Goal: Information Seeking & Learning: Learn about a topic

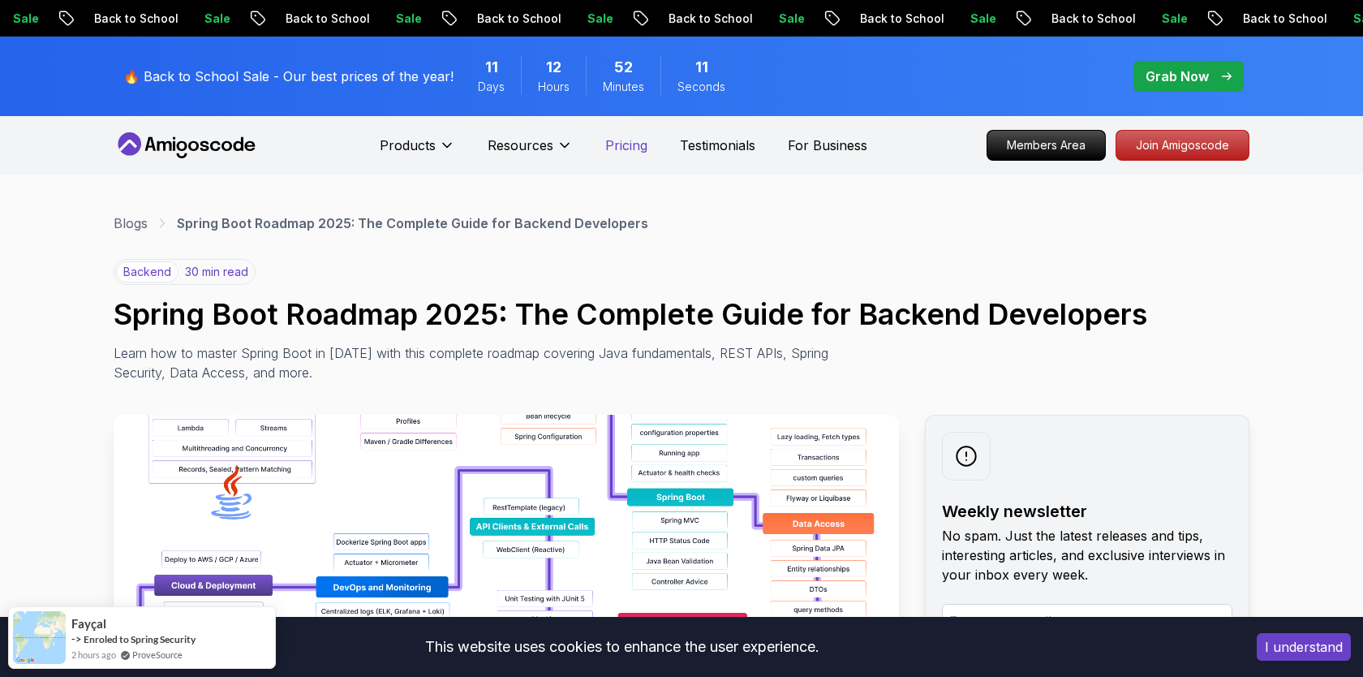
click at [633, 143] on p "Pricing" at bounding box center [626, 145] width 42 height 19
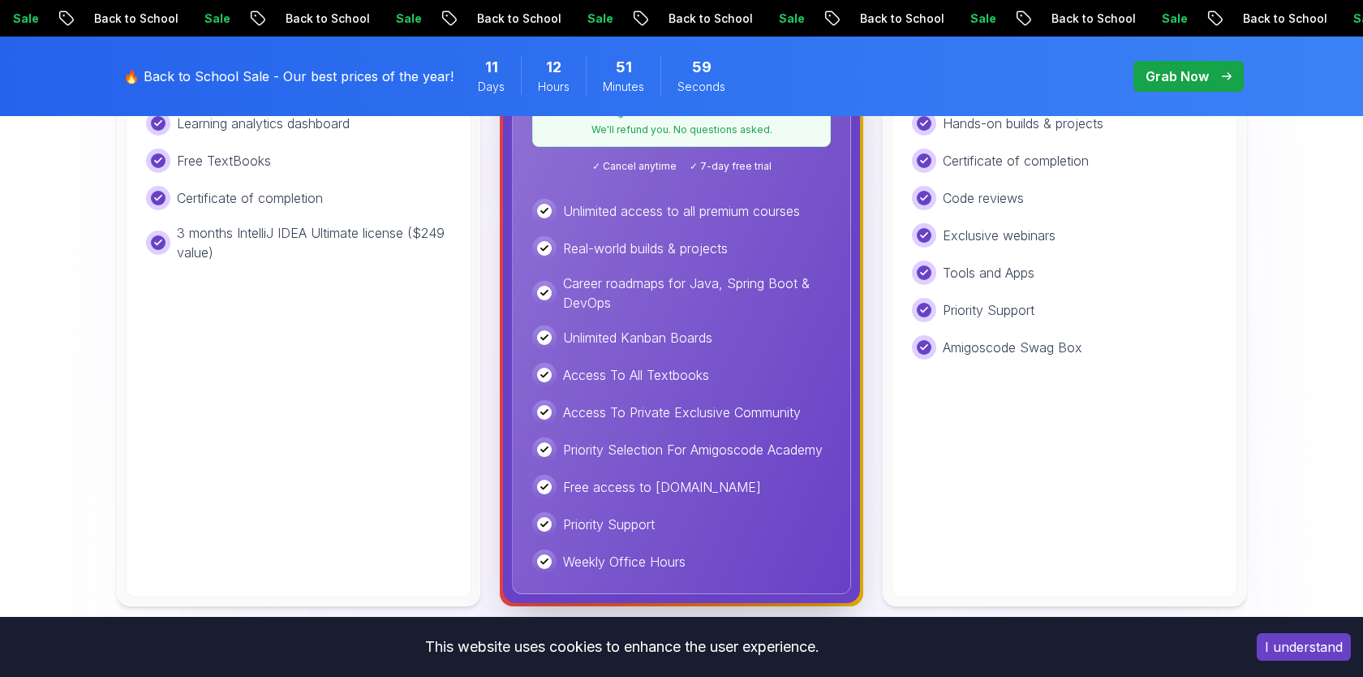
scroll to position [757, 0]
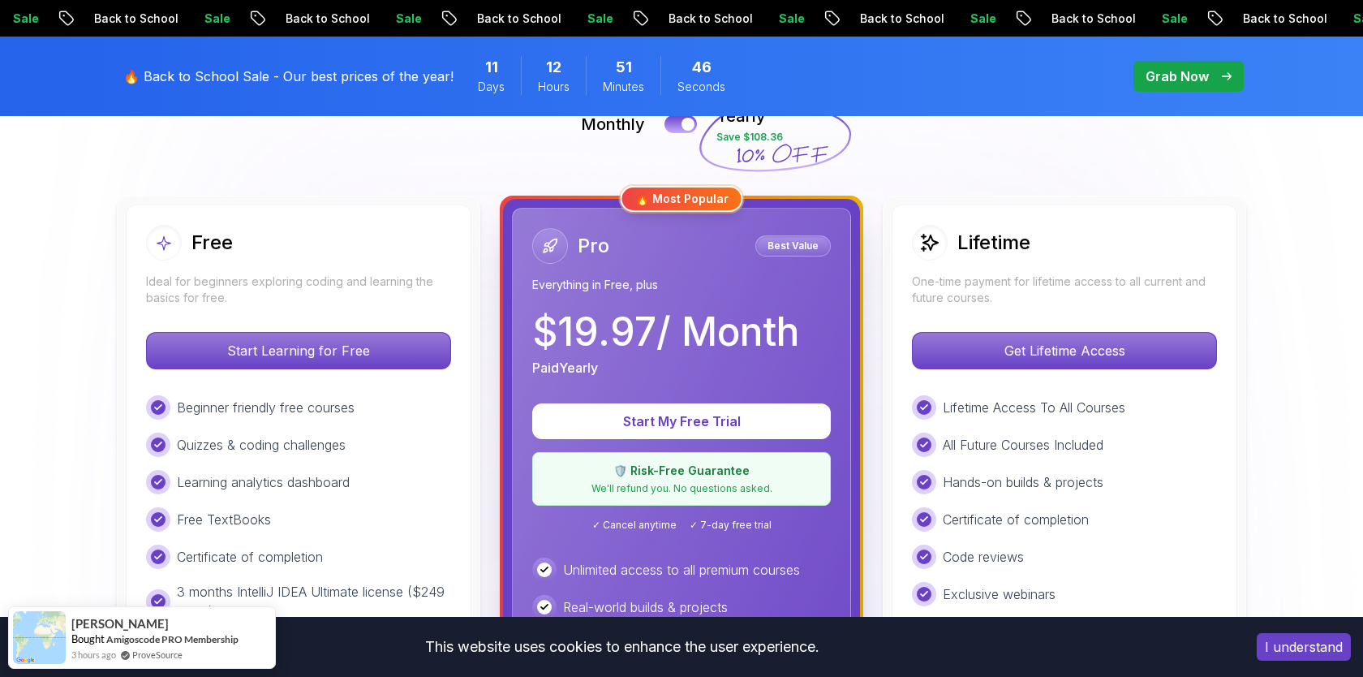
scroll to position [334, 0]
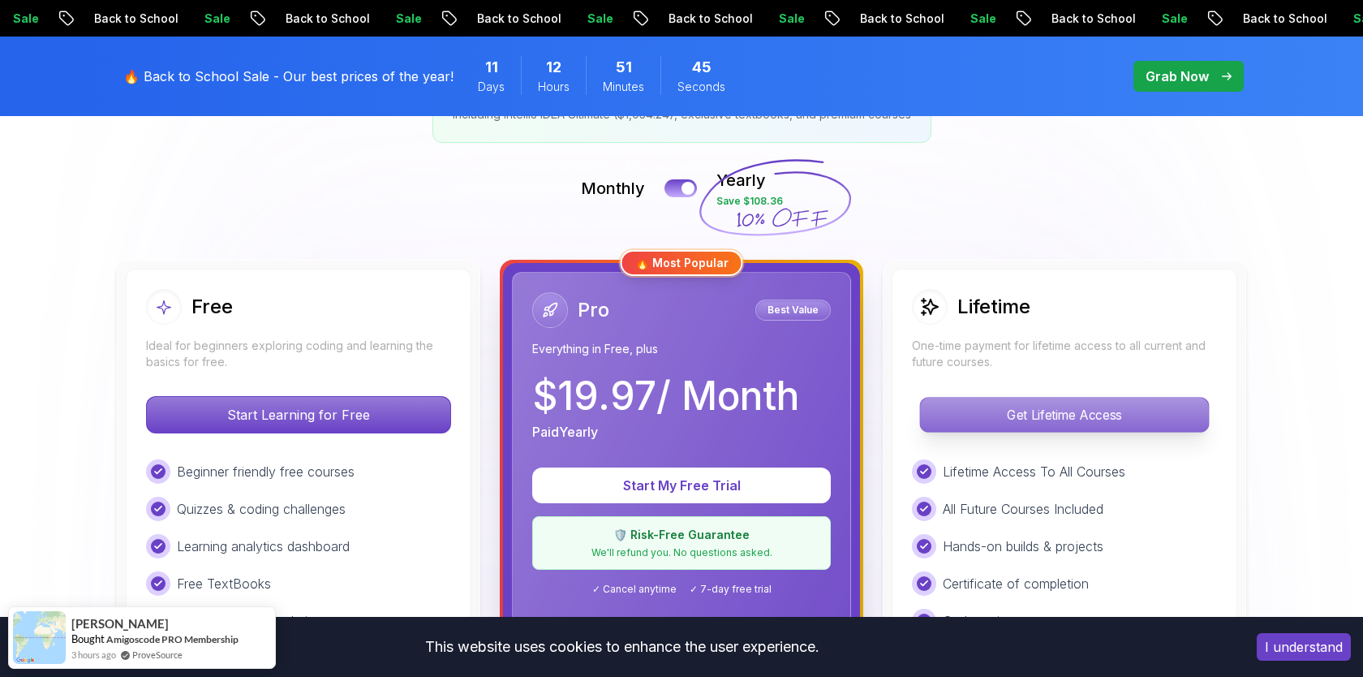
click at [1035, 411] on p "Get Lifetime Access" at bounding box center [1064, 415] width 288 height 34
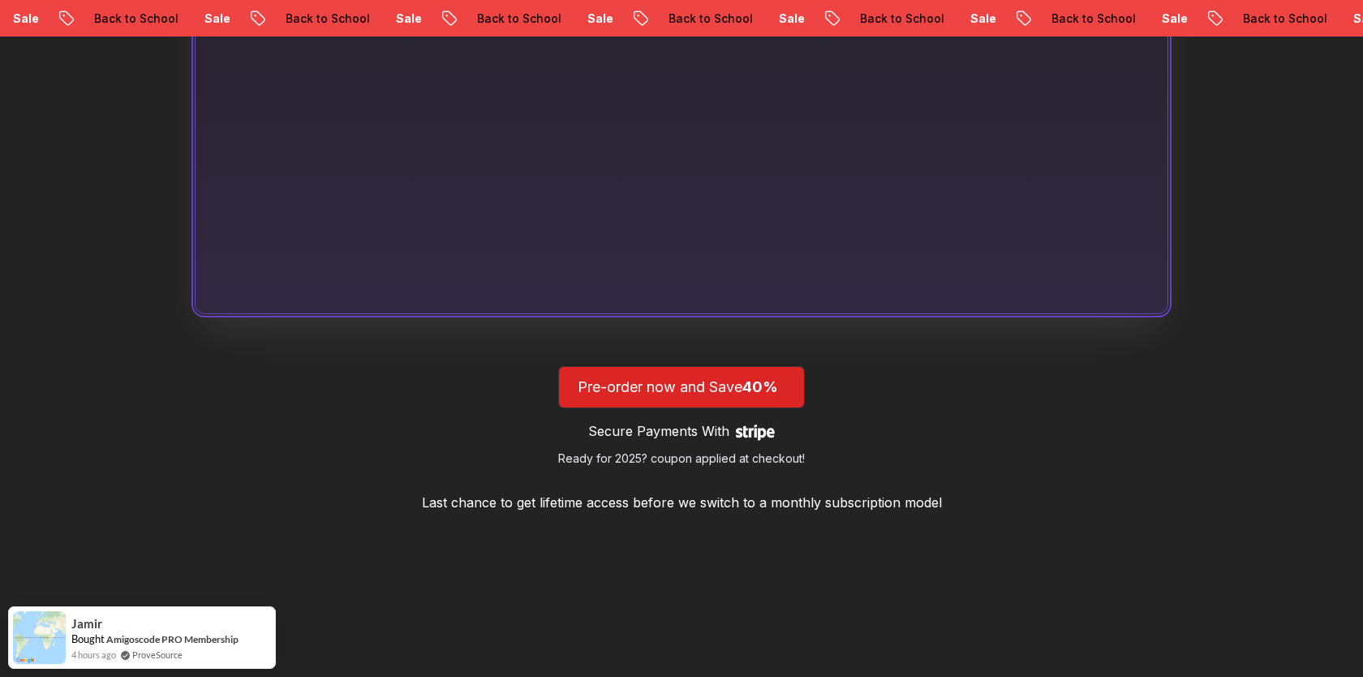
scroll to position [1036, 0]
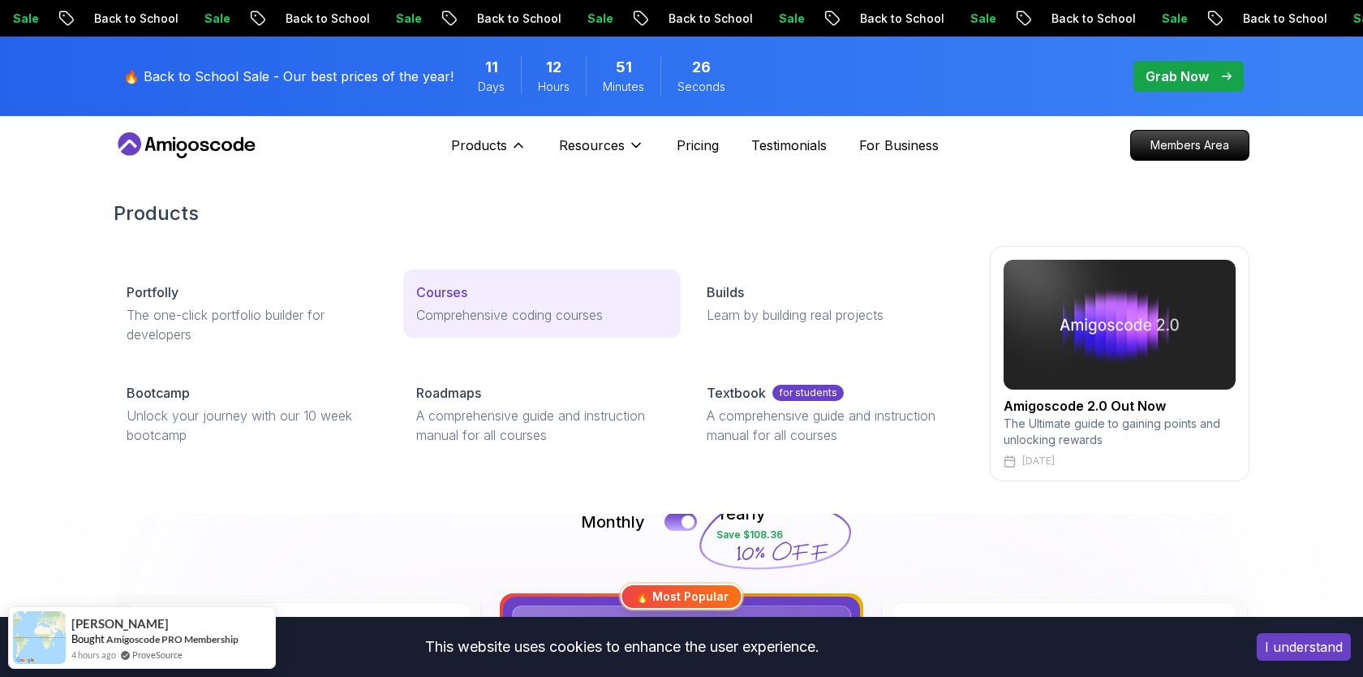
click at [508, 298] on div "Courses" at bounding box center [541, 291] width 251 height 19
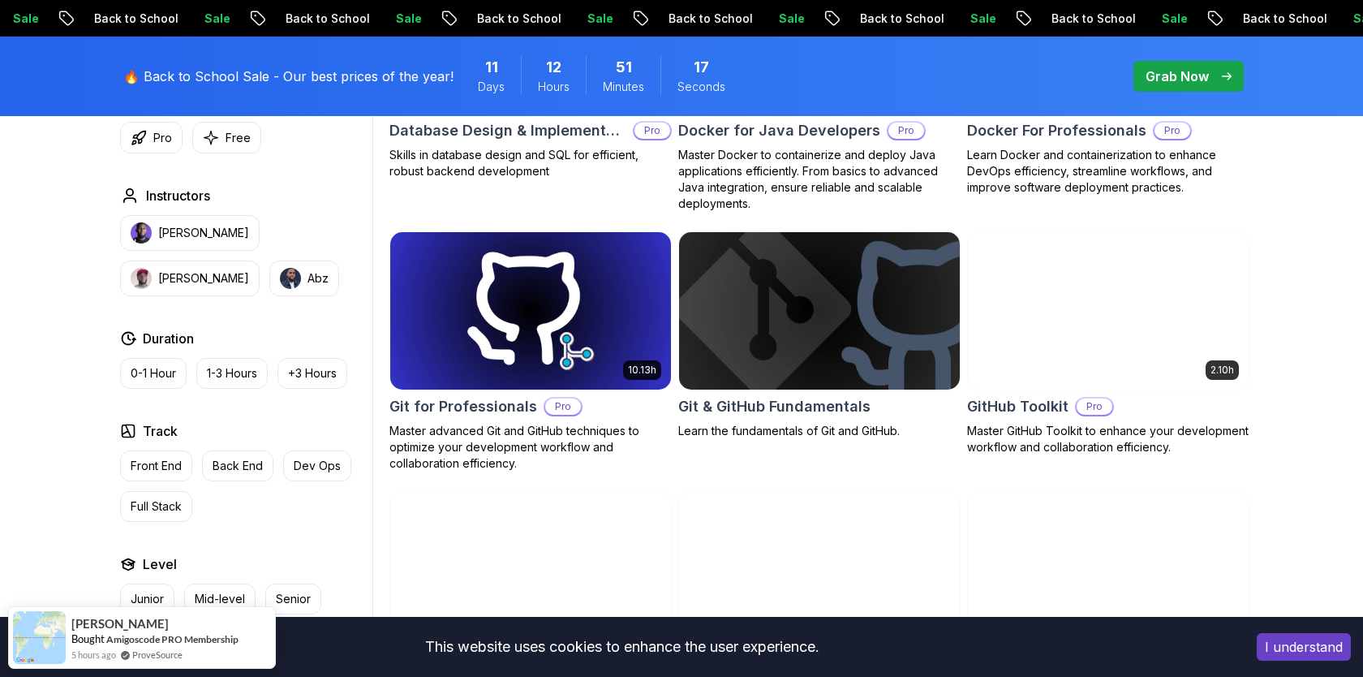
scroll to position [1395, 0]
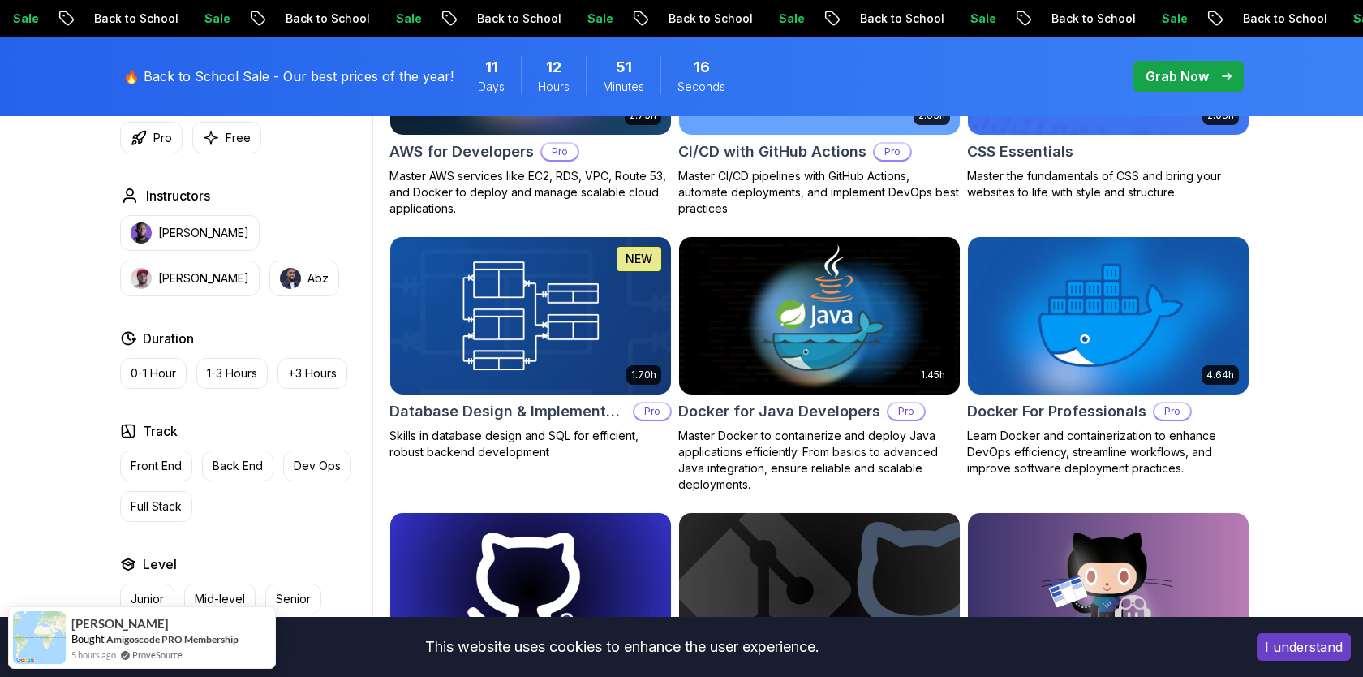
click at [565, 349] on img at bounding box center [530, 315] width 295 height 165
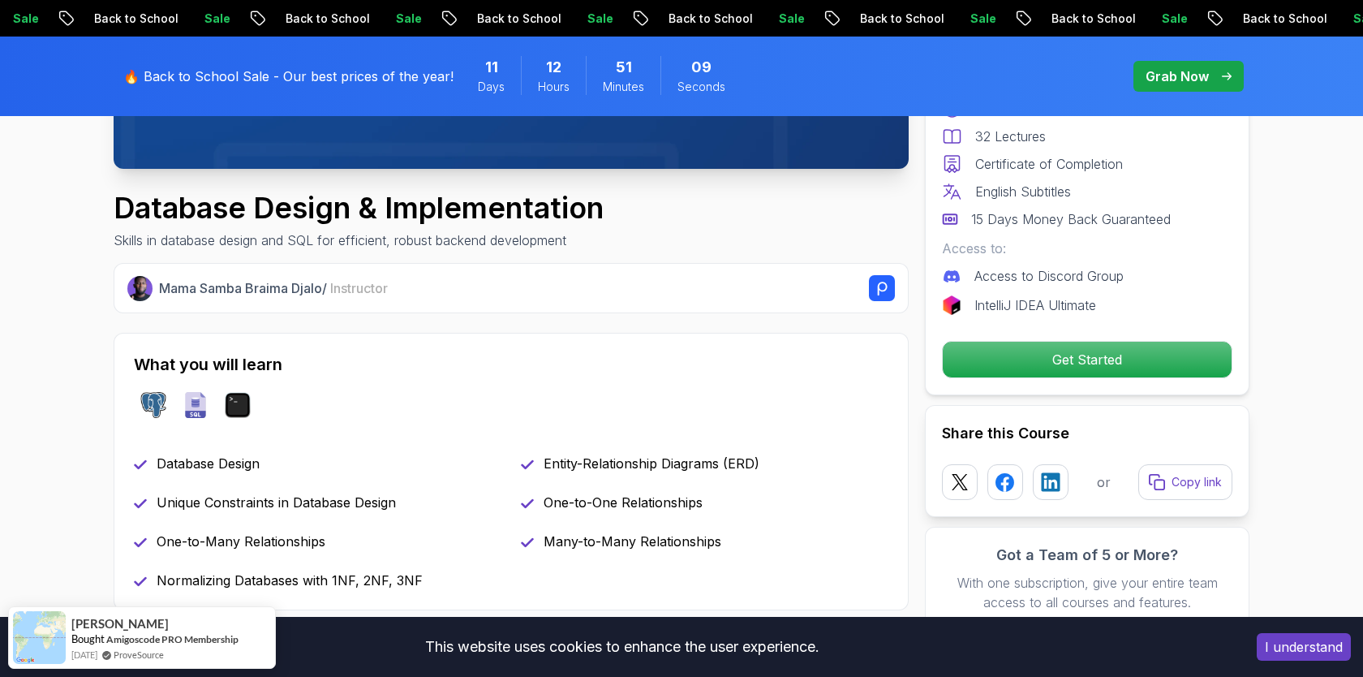
scroll to position [312, 0]
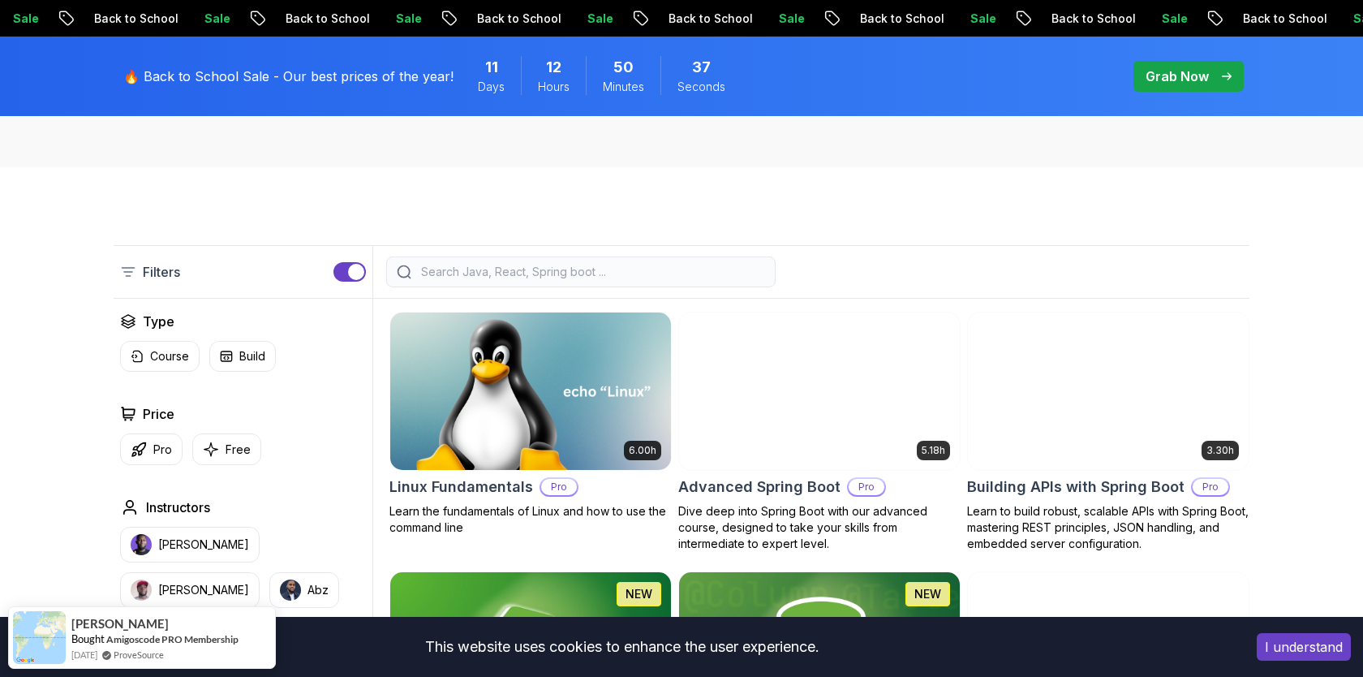
scroll to position [351, 0]
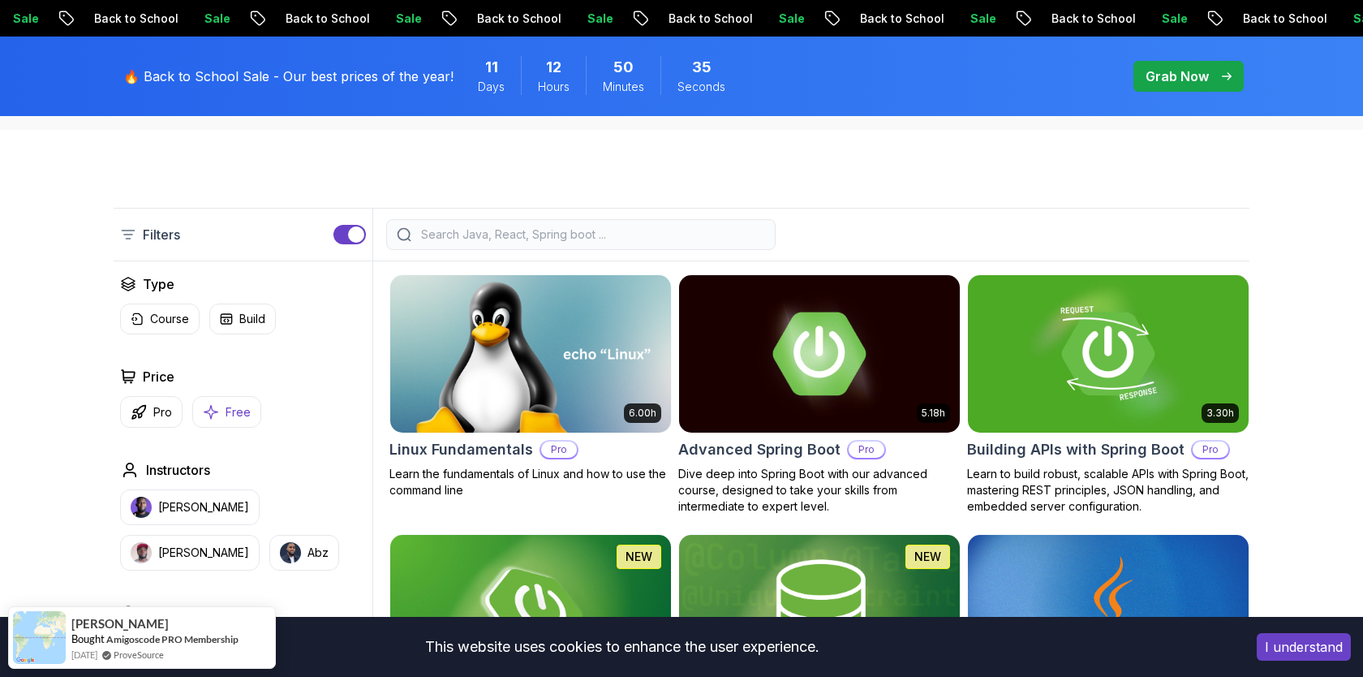
click at [221, 416] on button "Free" at bounding box center [226, 412] width 69 height 32
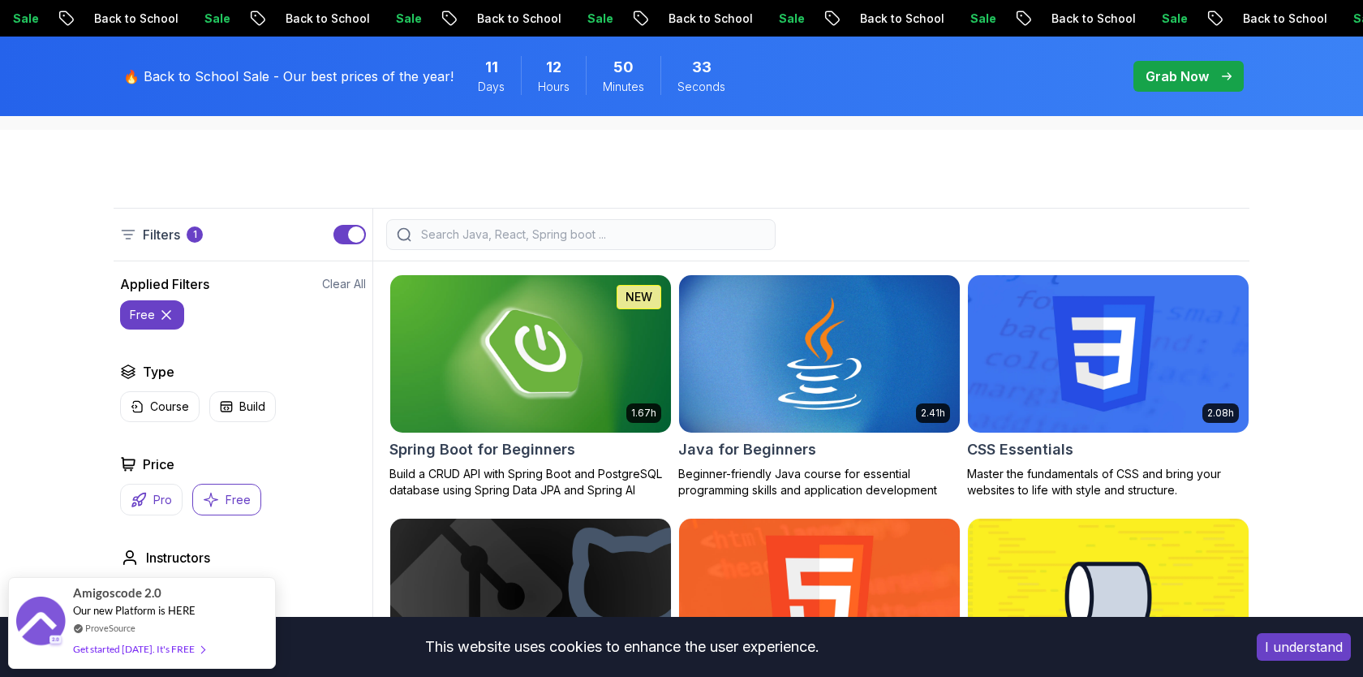
click at [165, 501] on p "Pro" at bounding box center [162, 500] width 19 height 16
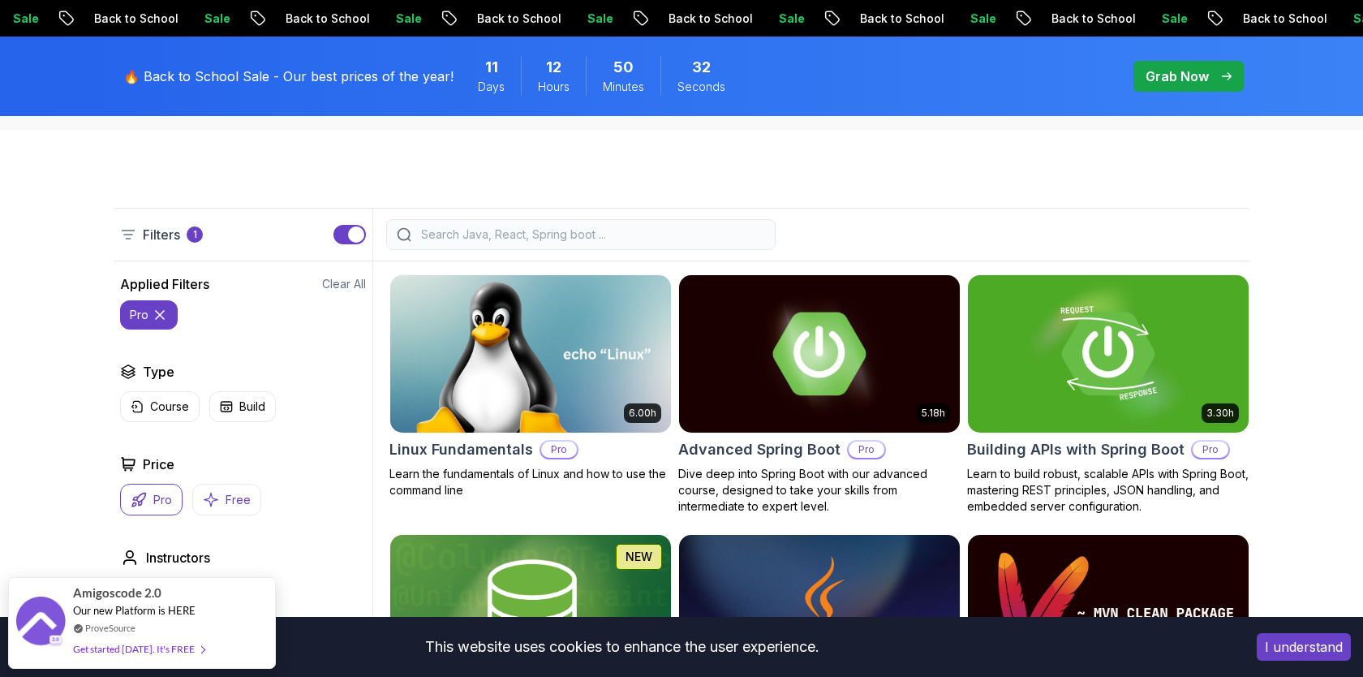
click at [211, 504] on icon "button" at bounding box center [211, 499] width 16 height 17
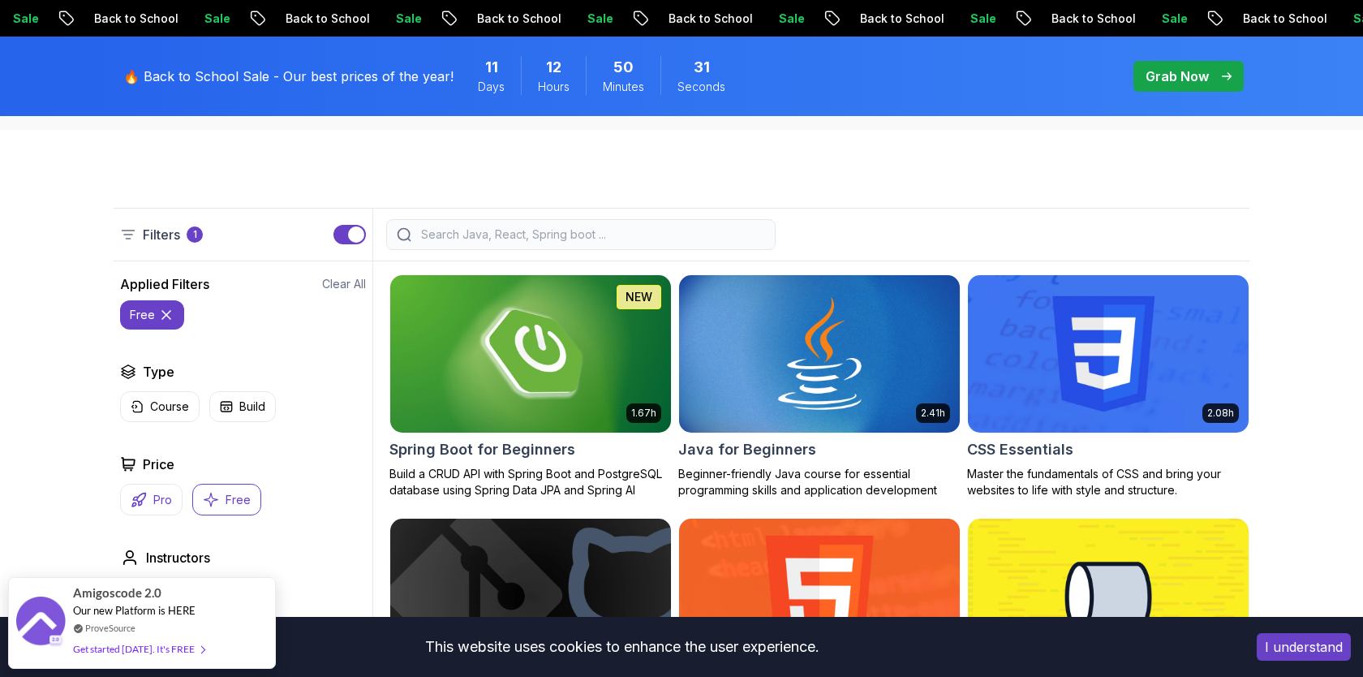
click at [159, 487] on button "Pro" at bounding box center [151, 500] width 62 height 32
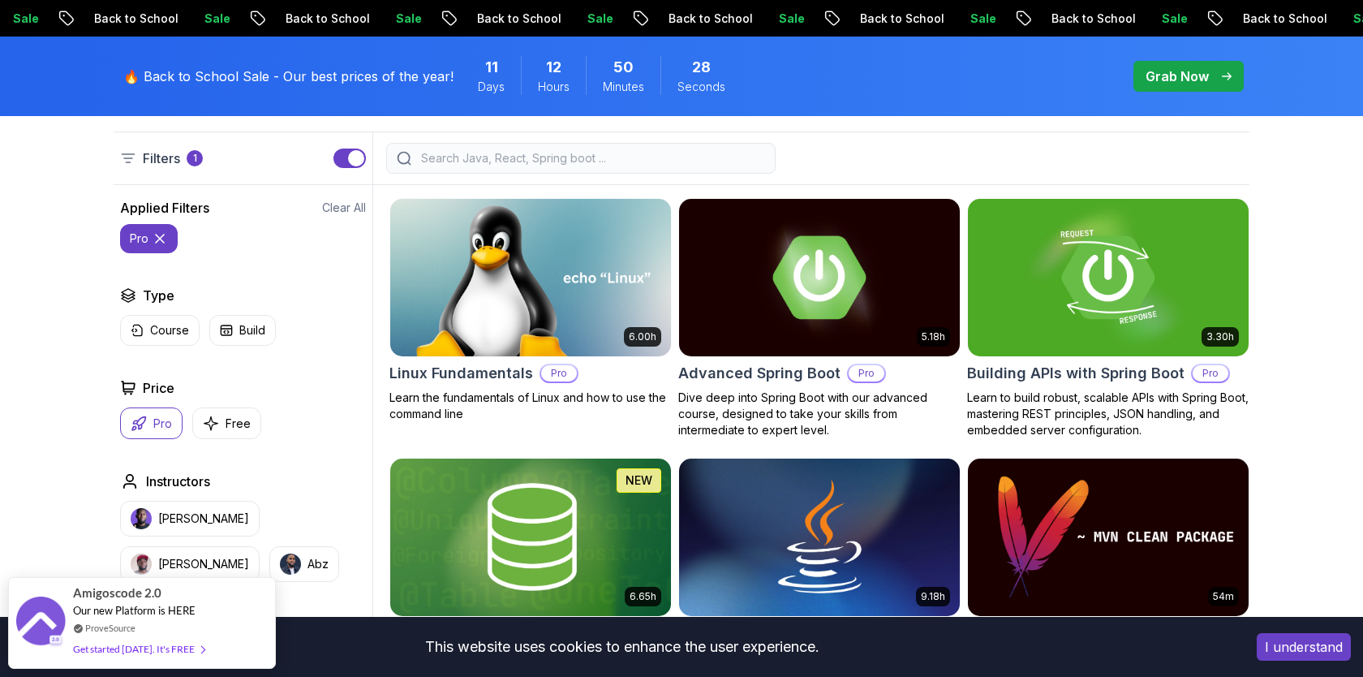
scroll to position [502, 0]
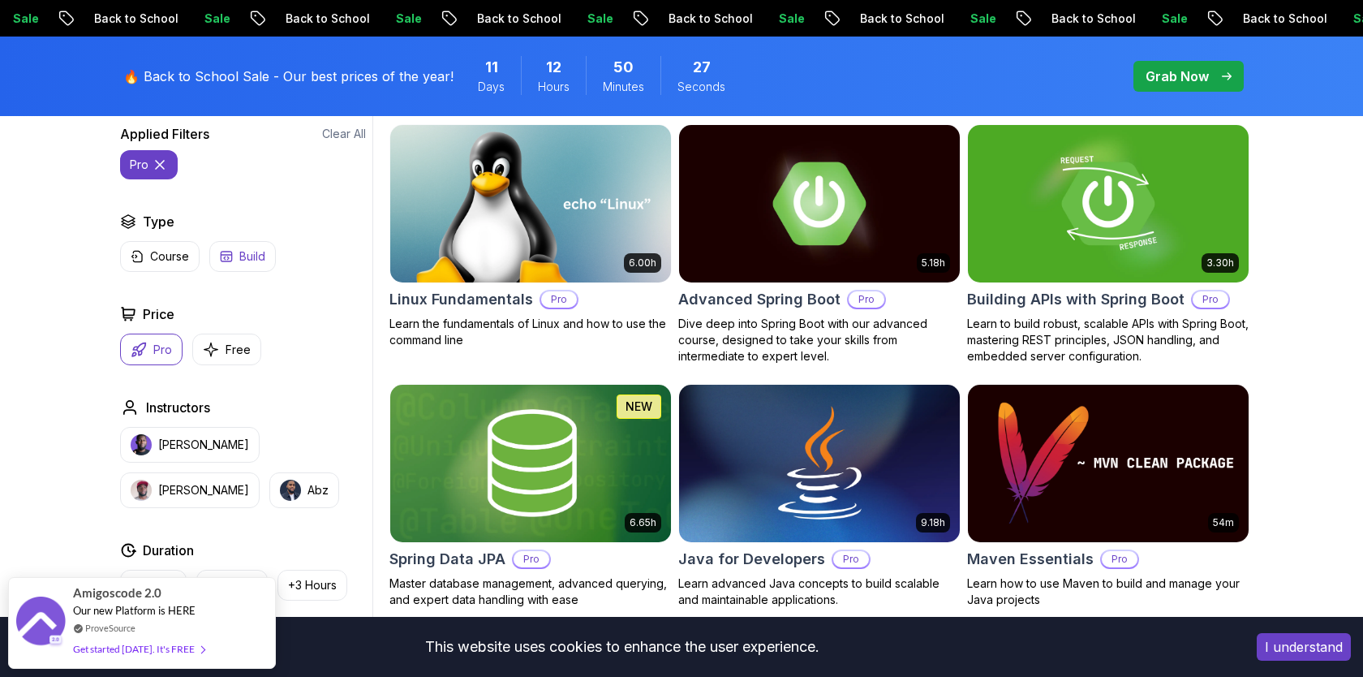
click at [235, 254] on button "Build" at bounding box center [242, 256] width 67 height 31
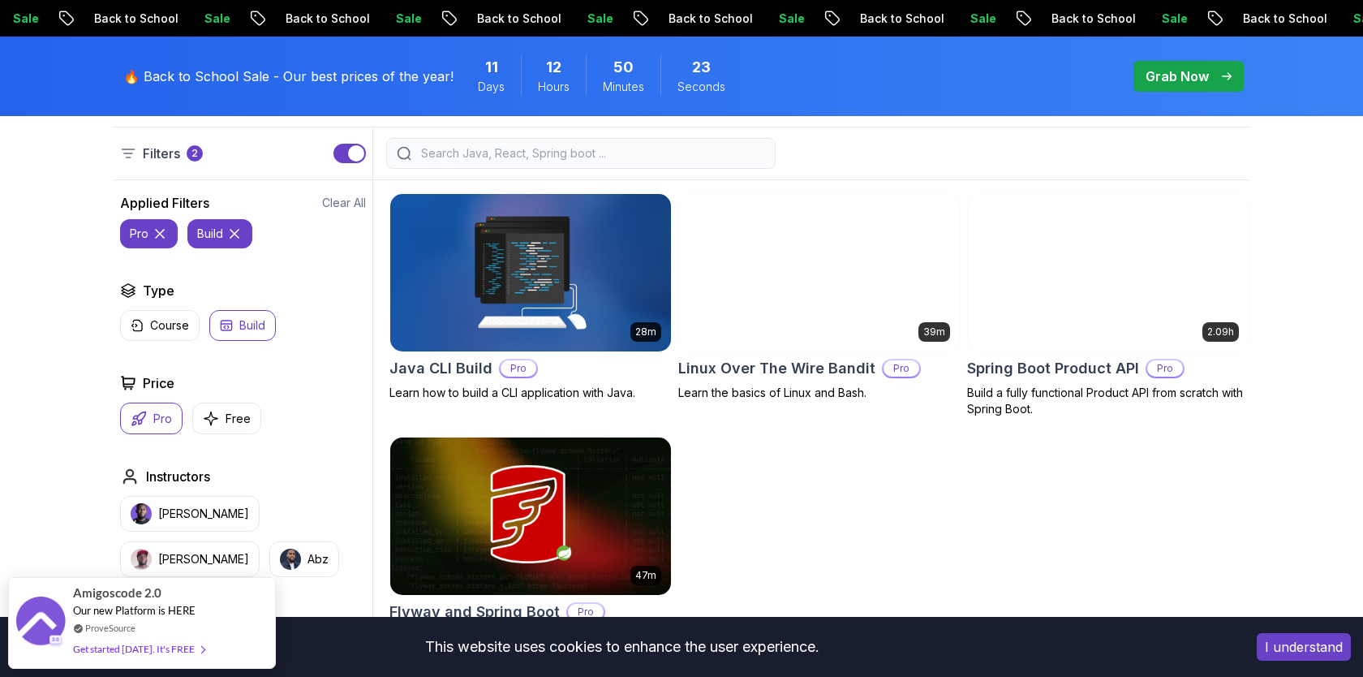
scroll to position [404, 0]
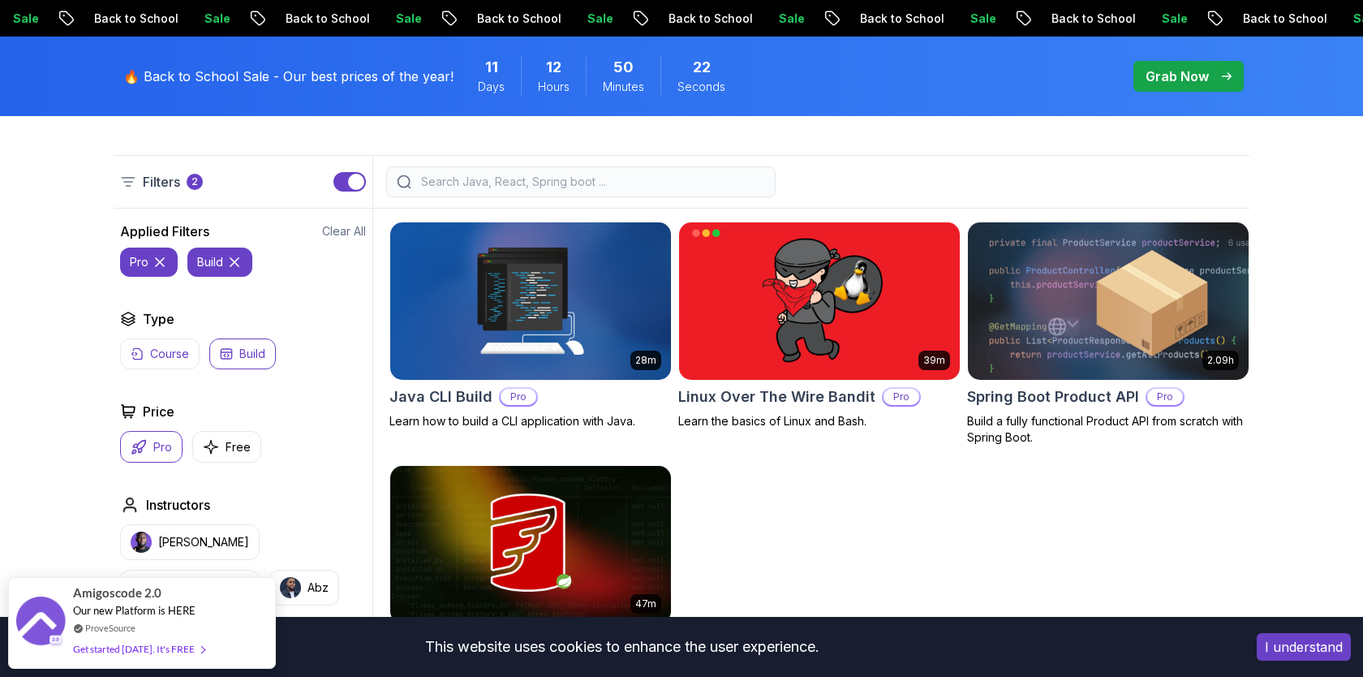
click at [166, 348] on p "Course" at bounding box center [169, 354] width 39 height 16
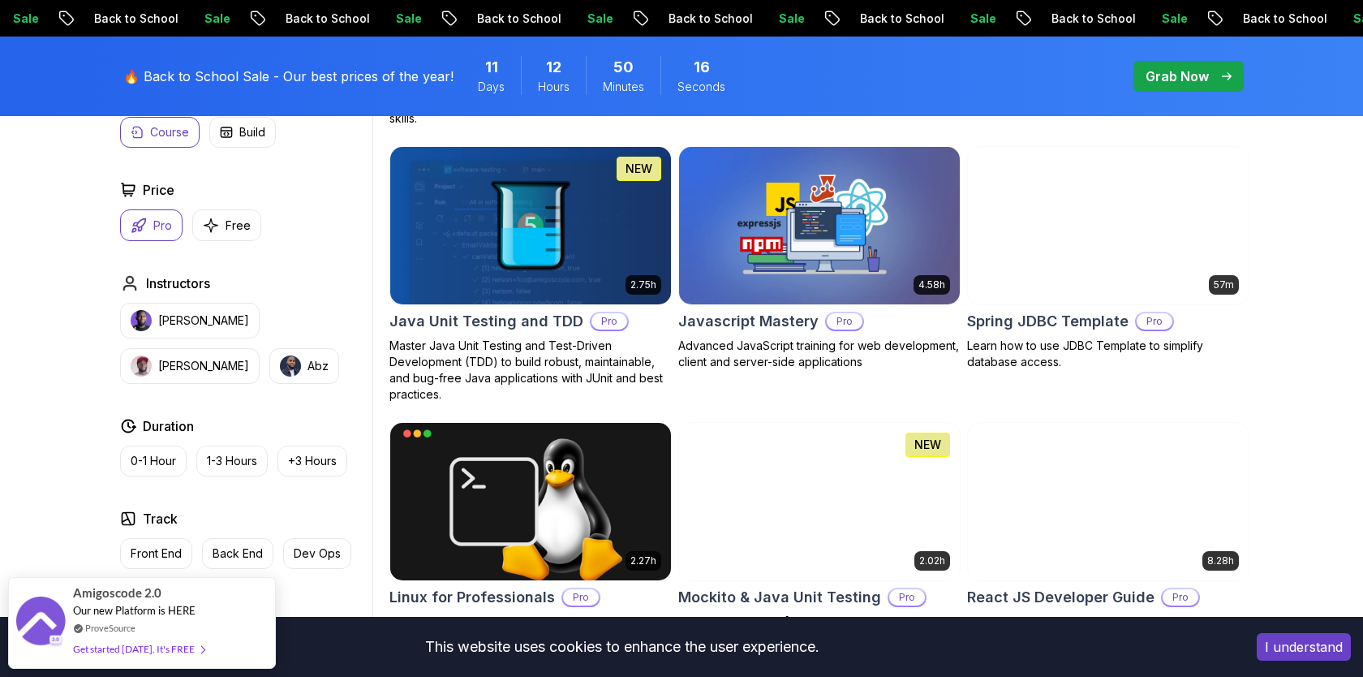
scroll to position [2352, 0]
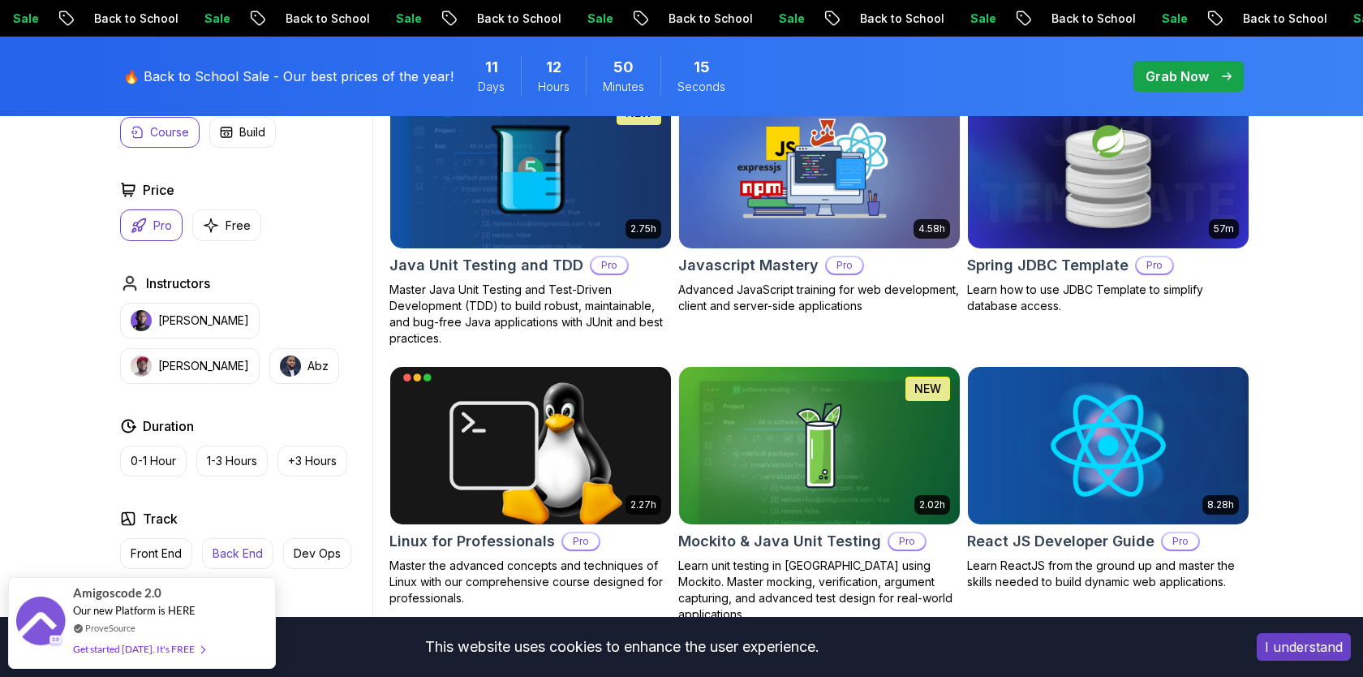
click at [244, 549] on p "Back End" at bounding box center [238, 553] width 50 height 16
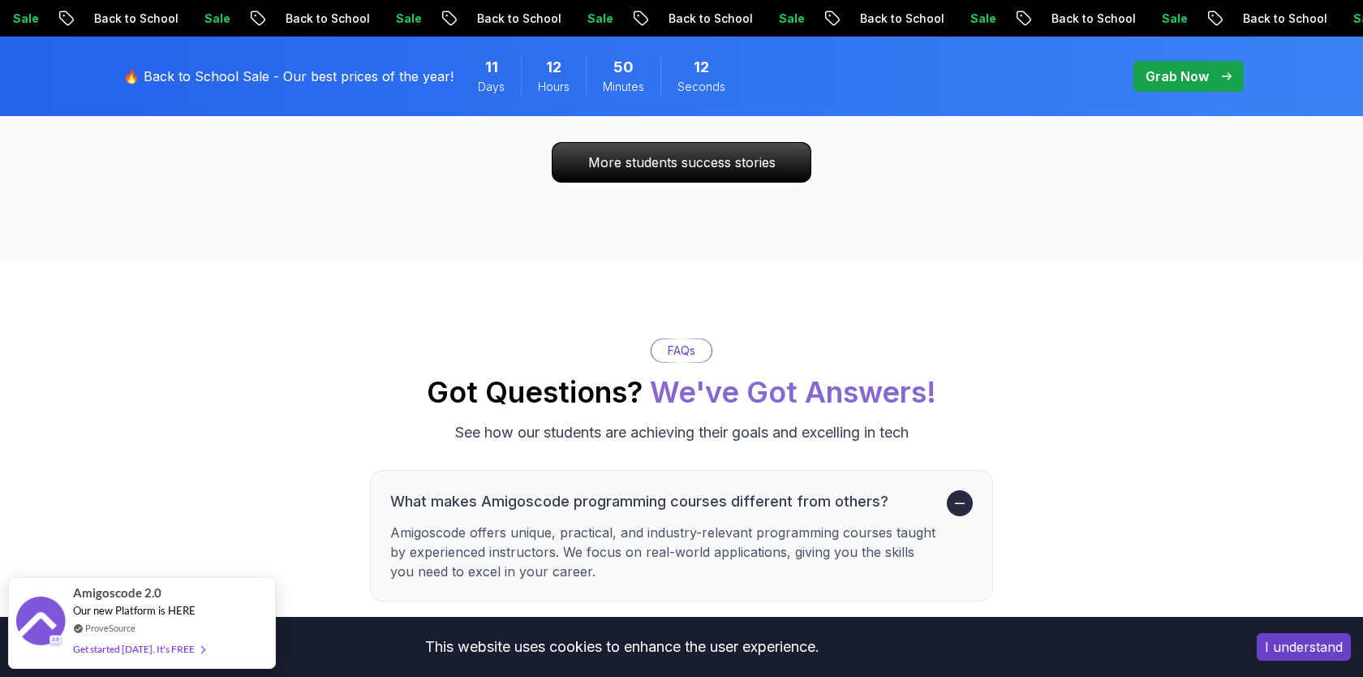
scroll to position [3055, 0]
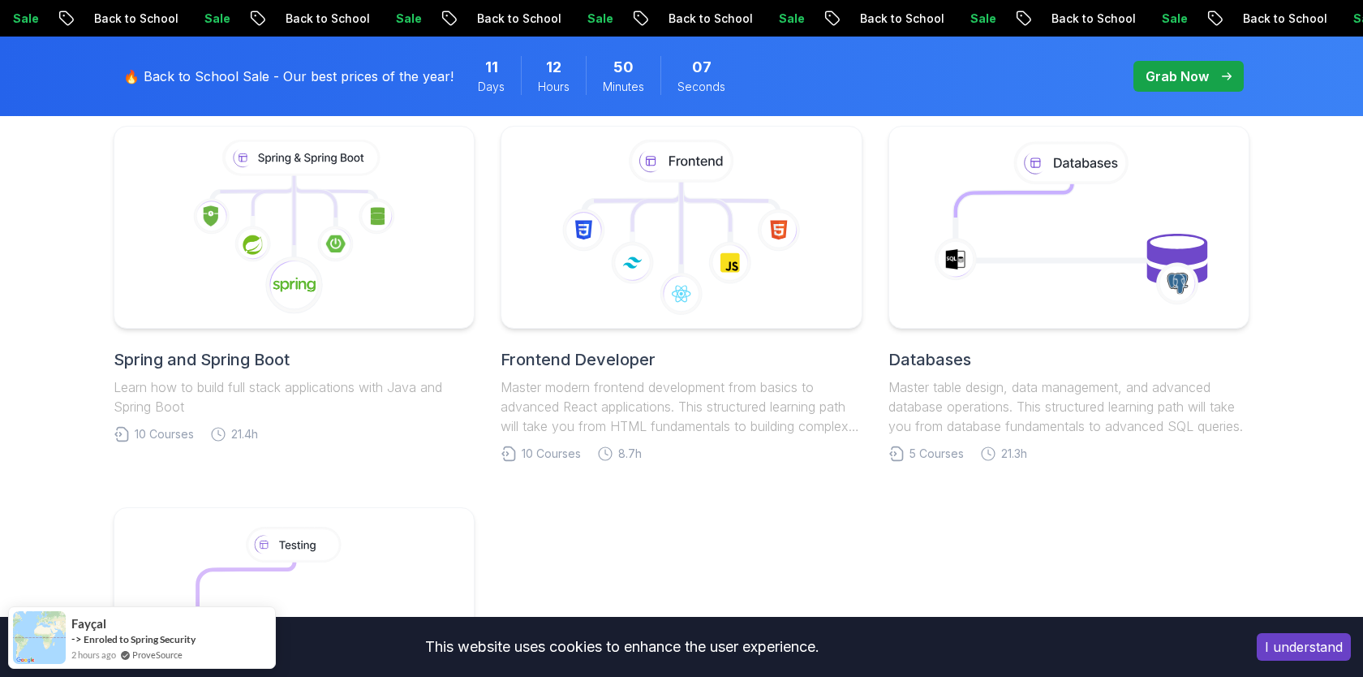
scroll to position [796, 0]
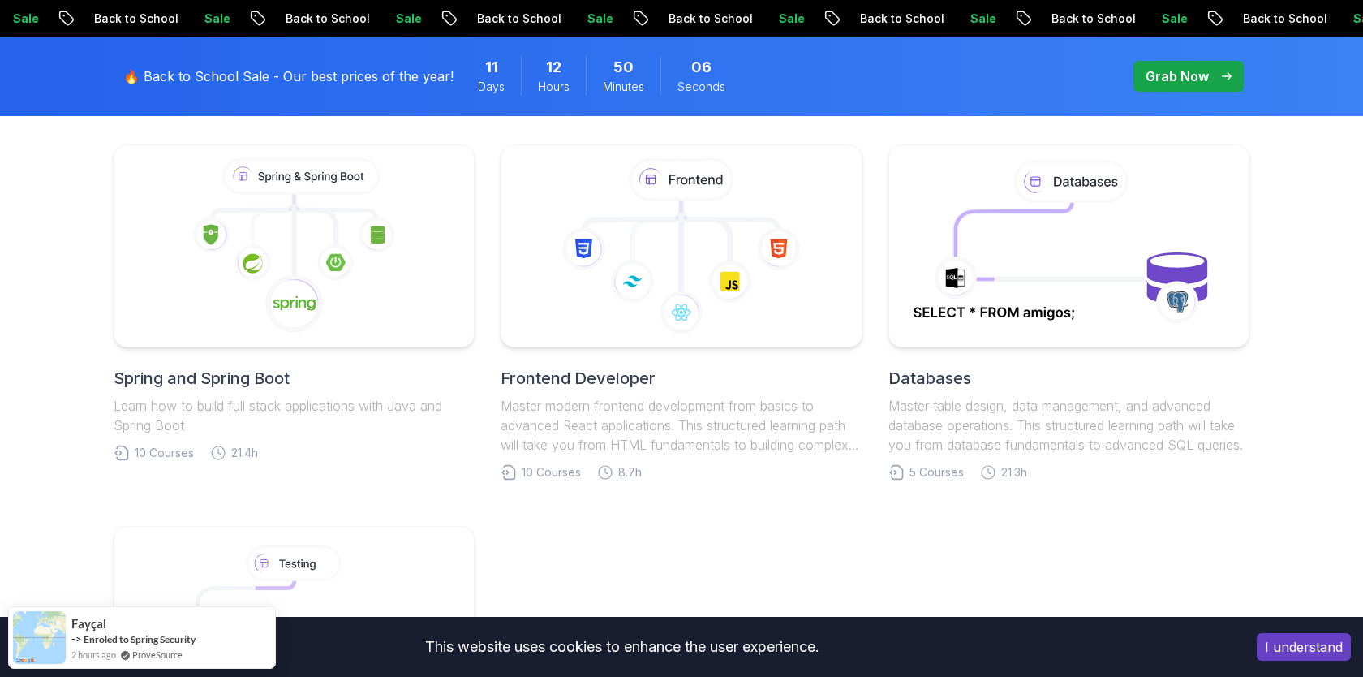
click at [593, 384] on h2 "Frontend Developer" at bounding box center [681, 378] width 361 height 23
click at [251, 374] on h2 "Spring and Spring Boot" at bounding box center [294, 378] width 361 height 23
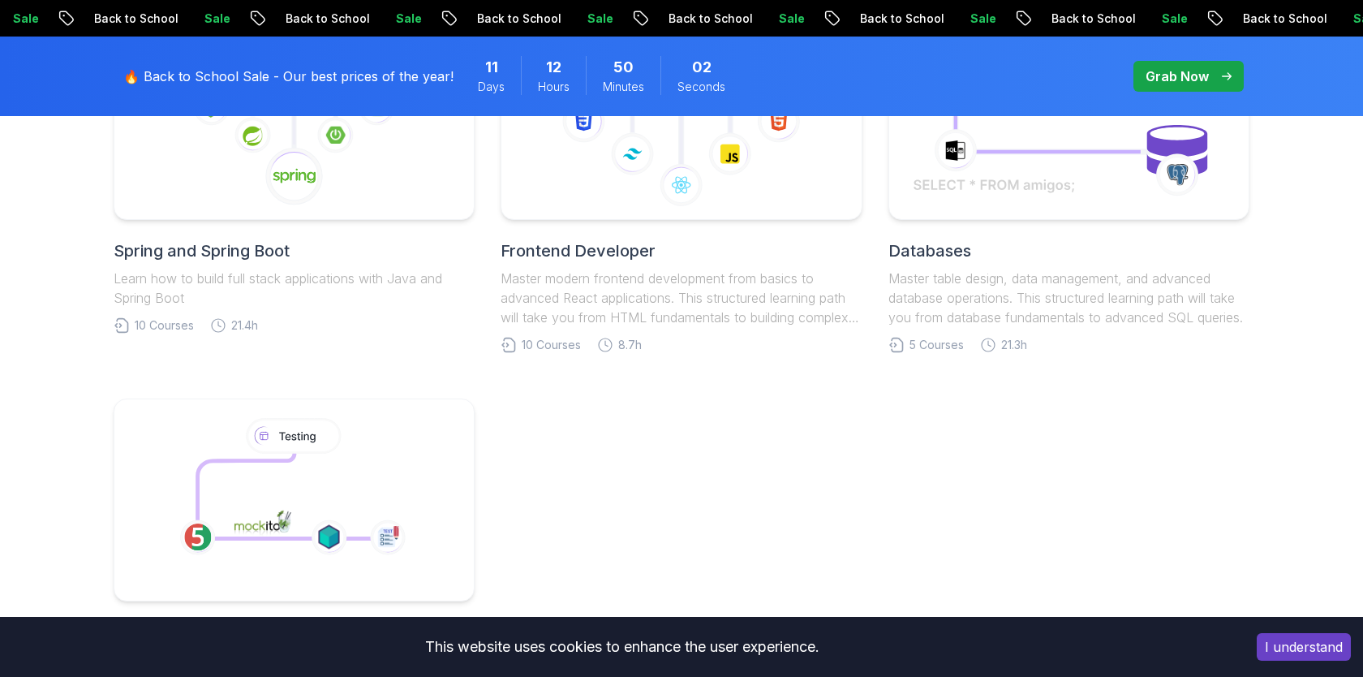
scroll to position [839, 0]
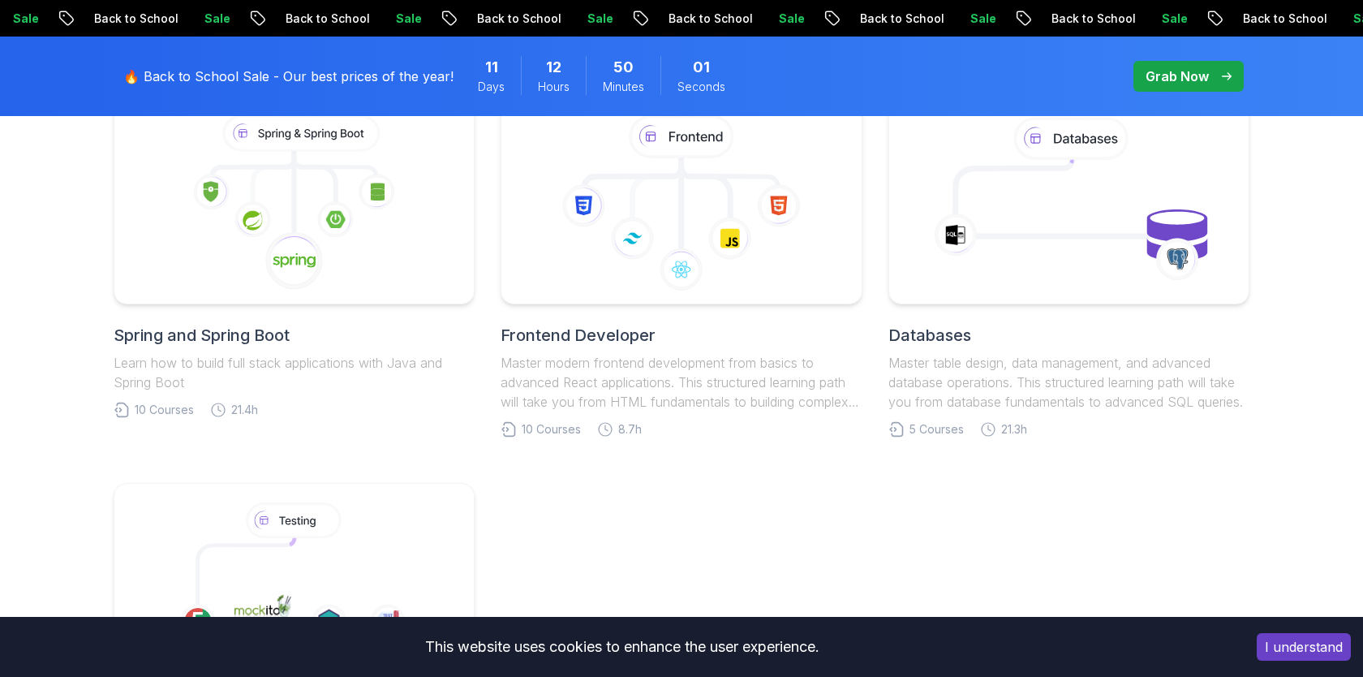
click at [934, 344] on h2 "Databases" at bounding box center [1069, 335] width 361 height 23
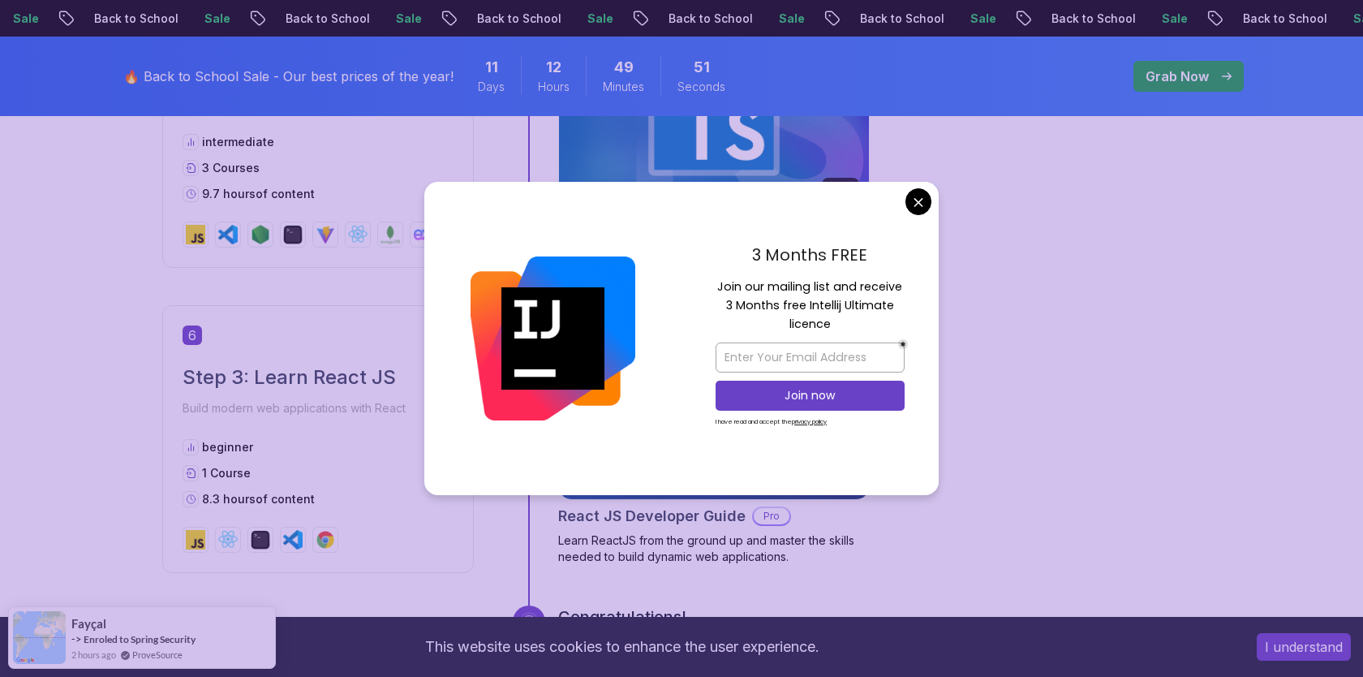
scroll to position [2741, 0]
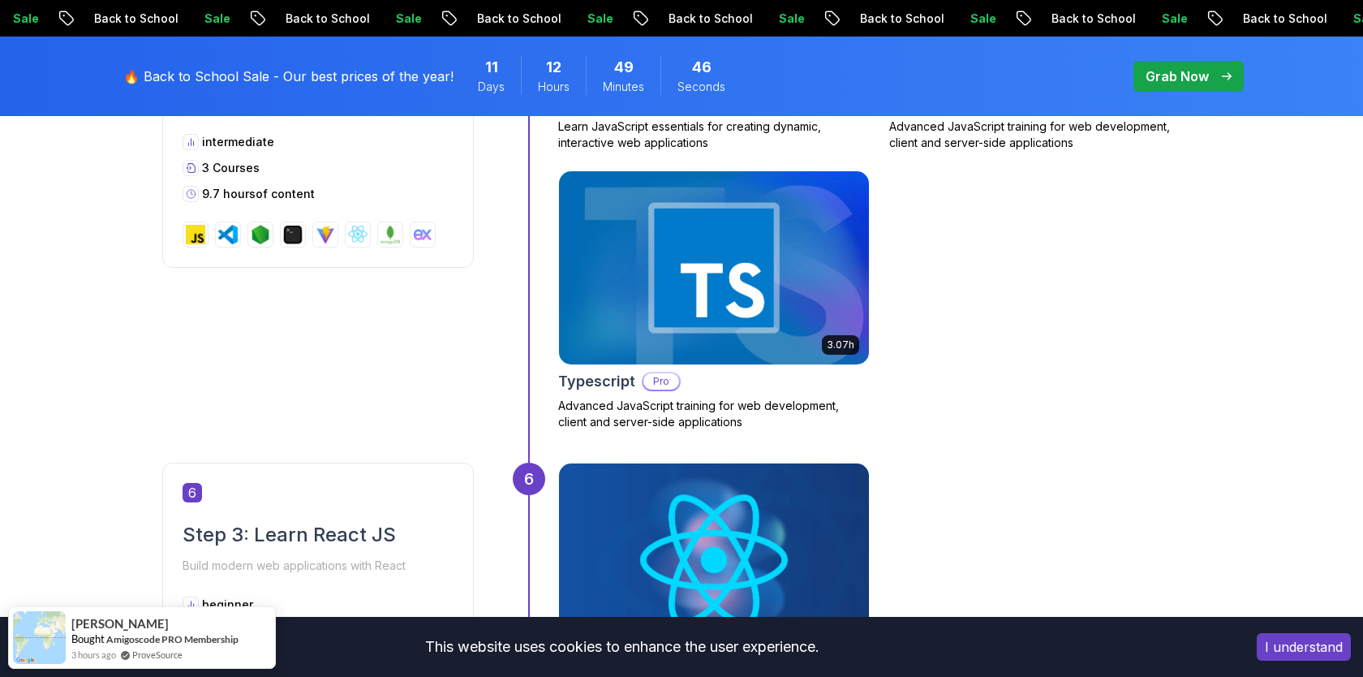
scroll to position [2287, 0]
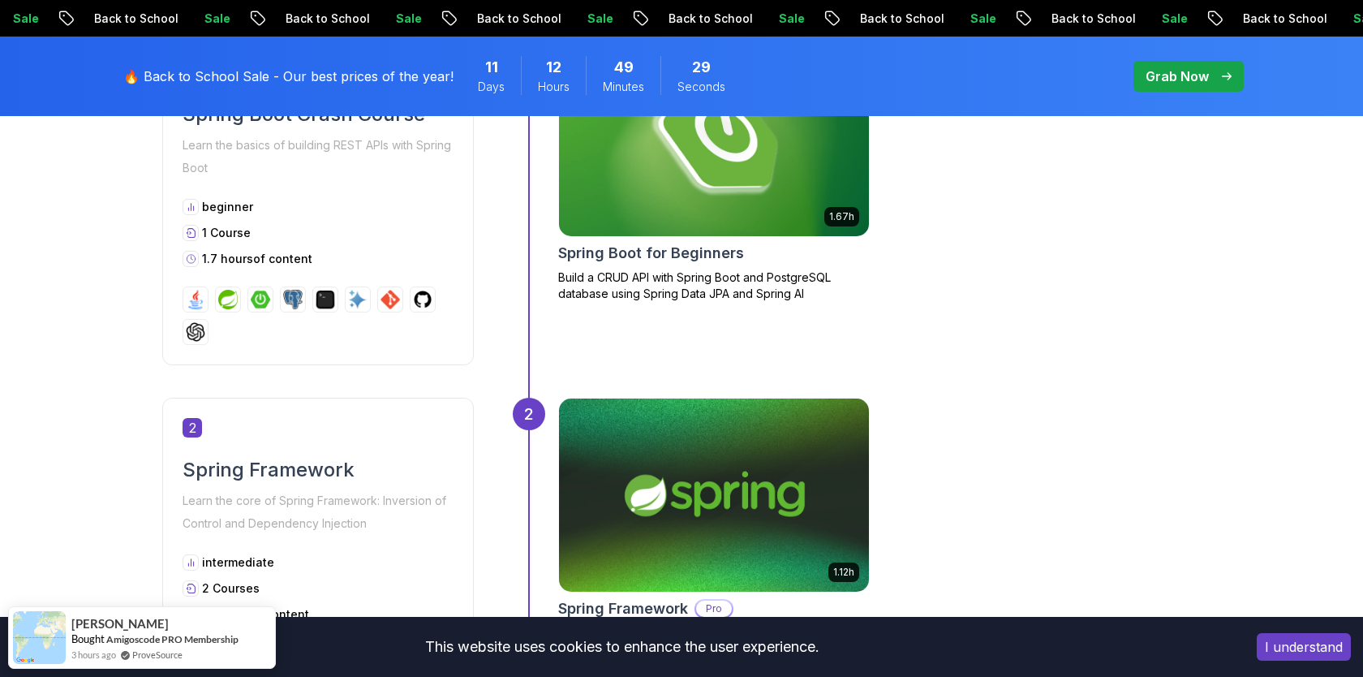
scroll to position [816, 0]
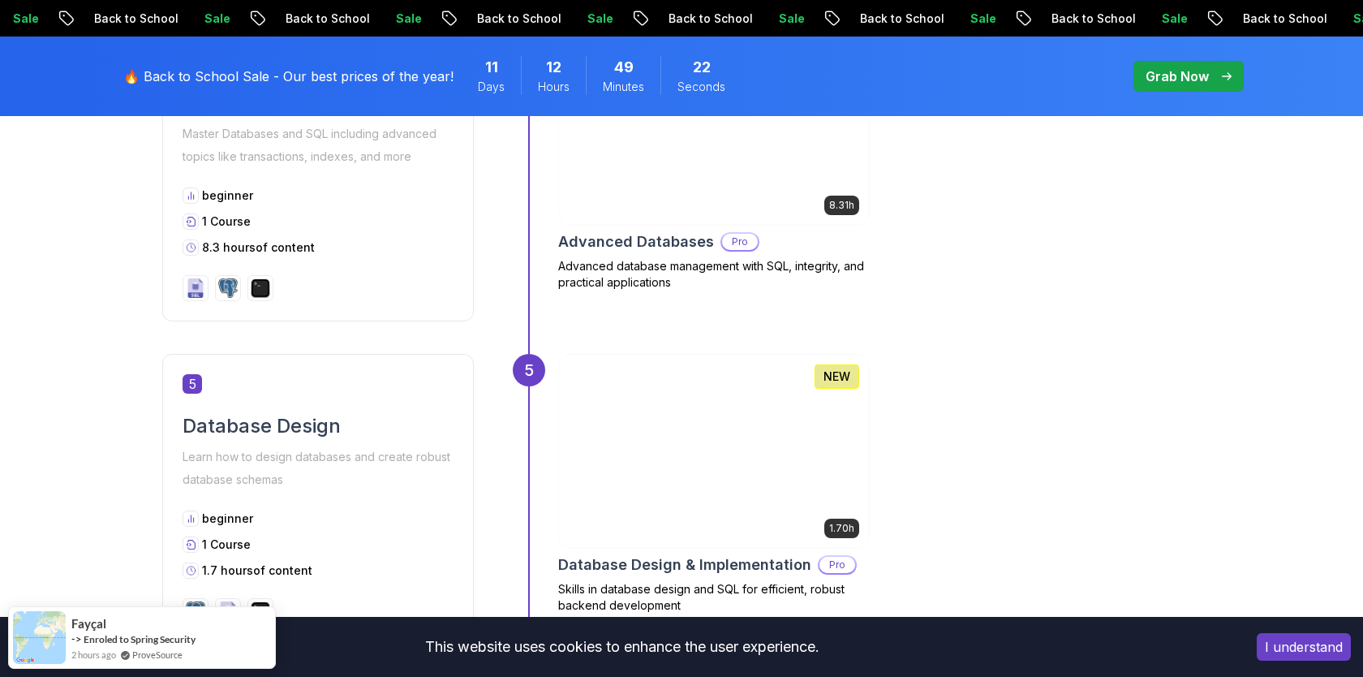
scroll to position [2677, 0]
